Goal: Information Seeking & Learning: Learn about a topic

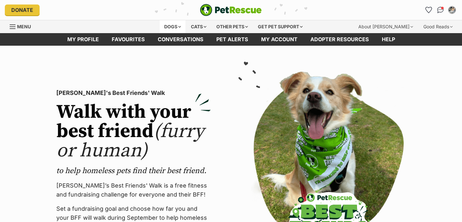
click at [170, 27] on div "Dogs" at bounding box center [173, 26] width 26 height 13
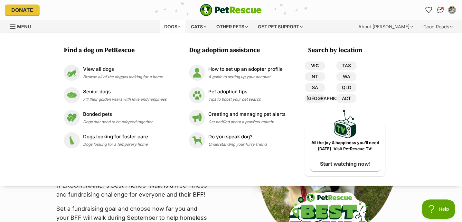
click at [317, 63] on link "VIC" at bounding box center [315, 66] width 20 height 8
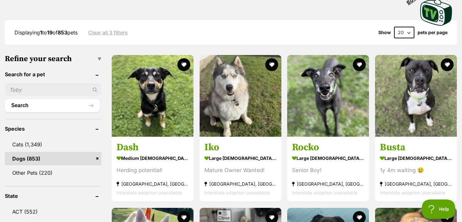
click at [51, 90] on input "text" at bounding box center [53, 90] width 97 height 12
type input "bull terrier"
click at [5, 99] on button "Search" at bounding box center [52, 105] width 95 height 13
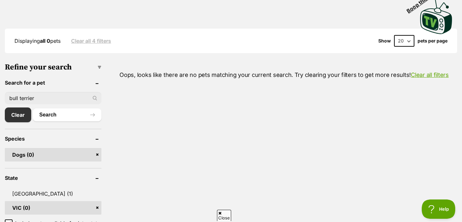
drag, startPoint x: 41, startPoint y: 96, endPoint x: 0, endPoint y: 95, distance: 40.6
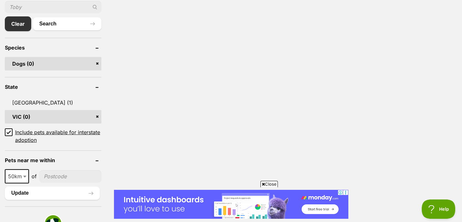
scroll to position [246, 0]
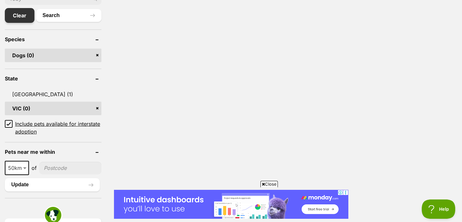
click at [24, 17] on link "Clear" at bounding box center [20, 15] width 30 height 15
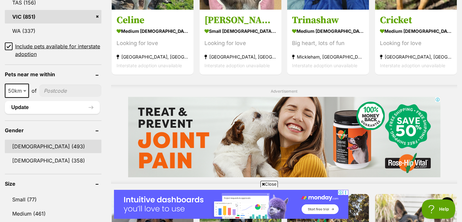
scroll to position [458, 0]
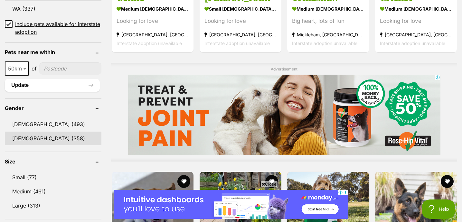
click at [20, 135] on link "Female (358)" at bounding box center [53, 139] width 97 height 14
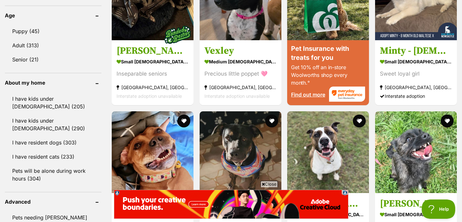
scroll to position [672, 0]
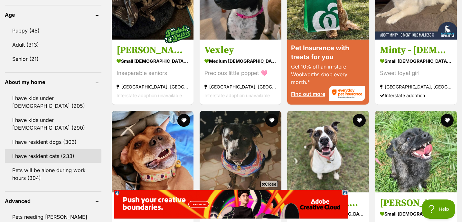
click at [58, 155] on link "I have resident cats (233)" at bounding box center [53, 157] width 97 height 14
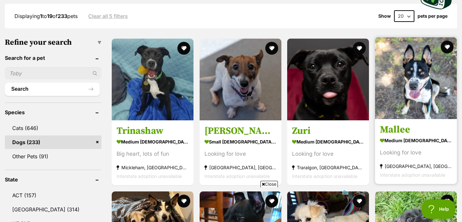
click at [424, 58] on img at bounding box center [416, 78] width 82 height 82
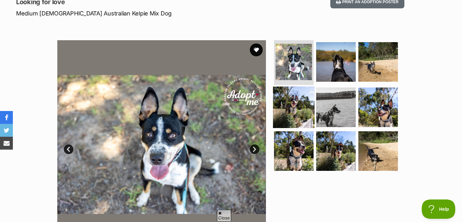
scroll to position [96, 0]
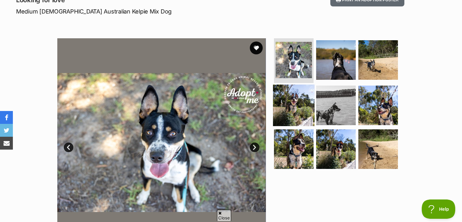
click at [301, 107] on img at bounding box center [294, 106] width 42 height 42
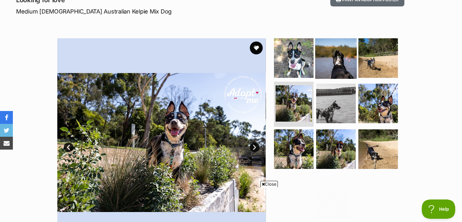
scroll to position [0, 0]
click at [336, 58] on img at bounding box center [336, 58] width 42 height 42
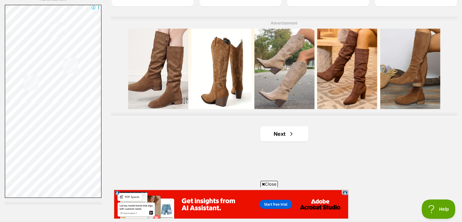
scroll to position [1158, 0]
click at [274, 126] on link "Next" at bounding box center [284, 133] width 48 height 15
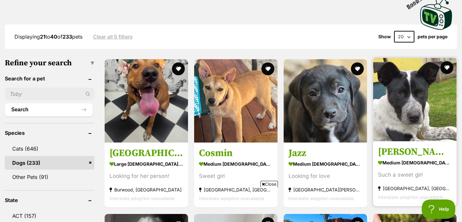
click at [429, 89] on img at bounding box center [414, 99] width 83 height 83
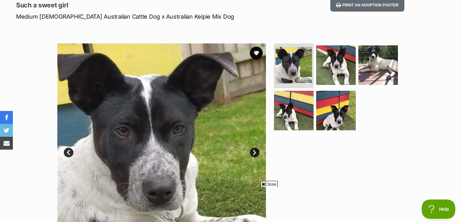
click at [251, 150] on link "Next" at bounding box center [255, 153] width 10 height 10
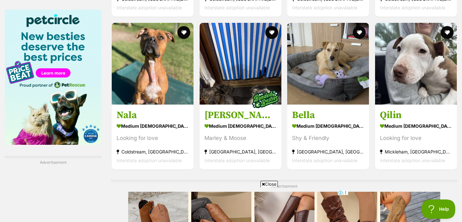
scroll to position [995, 0]
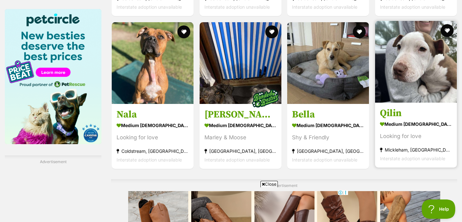
click at [400, 68] on img at bounding box center [416, 62] width 82 height 82
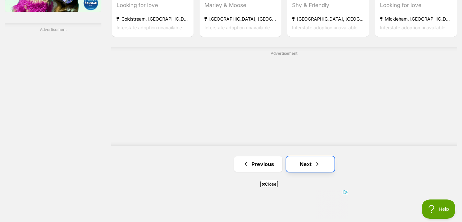
click at [306, 157] on link "Next" at bounding box center [310, 164] width 48 height 15
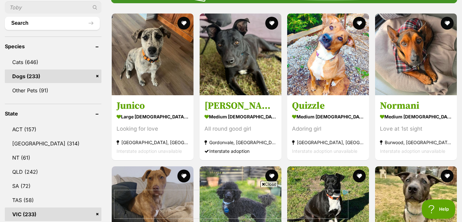
scroll to position [255, 0]
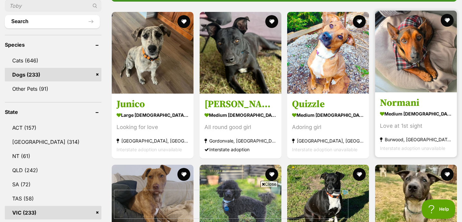
click at [417, 59] on img at bounding box center [416, 52] width 82 height 82
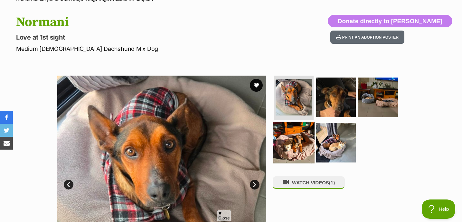
scroll to position [60, 0]
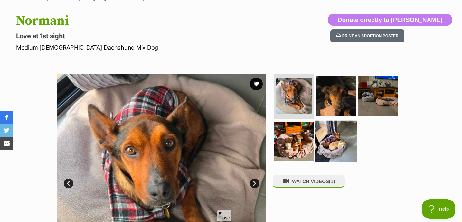
click at [336, 139] on img at bounding box center [336, 142] width 42 height 42
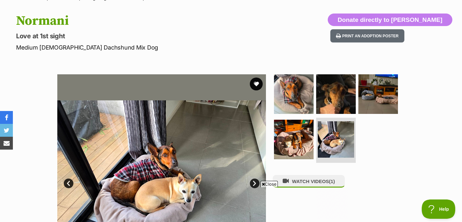
scroll to position [0, 0]
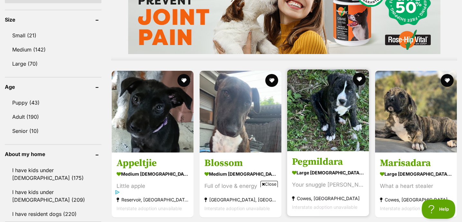
click at [345, 122] on img at bounding box center [328, 111] width 82 height 82
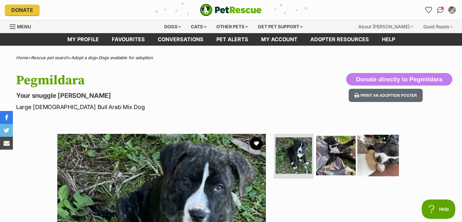
click at [374, 167] on img at bounding box center [379, 156] width 42 height 42
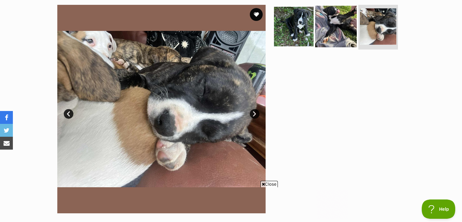
click at [340, 39] on img at bounding box center [336, 26] width 42 height 42
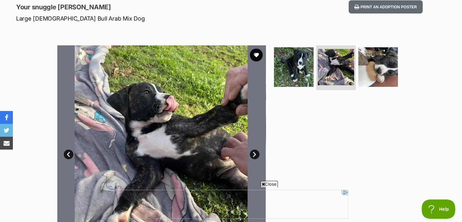
scroll to position [87, 0]
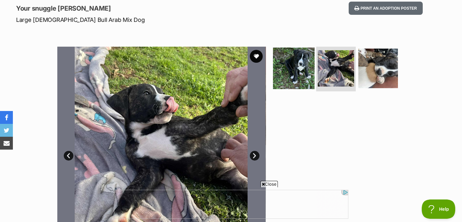
click at [299, 70] on img at bounding box center [294, 68] width 42 height 42
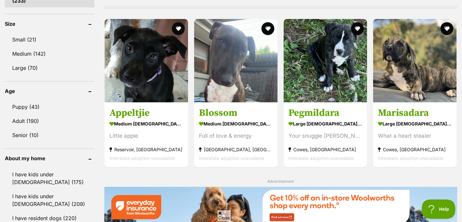
scroll to position [618, 0]
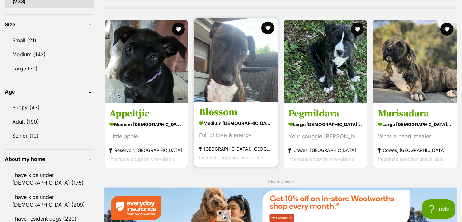
click at [246, 61] on img at bounding box center [235, 59] width 83 height 83
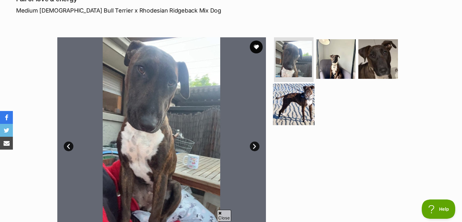
click at [302, 106] on img at bounding box center [294, 105] width 42 height 42
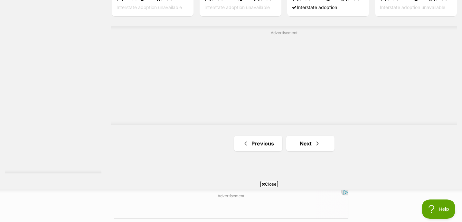
scroll to position [1191, 0]
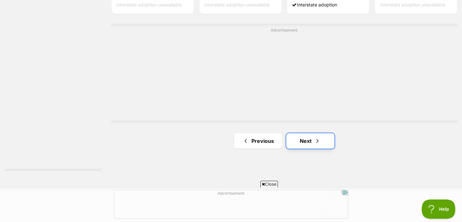
click at [314, 137] on span "Next page" at bounding box center [317, 141] width 6 height 8
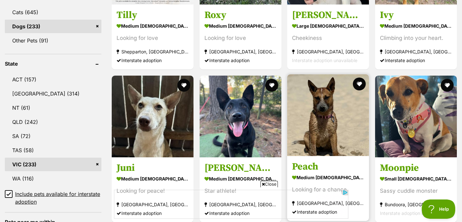
click at [313, 108] on img at bounding box center [328, 115] width 82 height 82
